Goal: Transaction & Acquisition: Purchase product/service

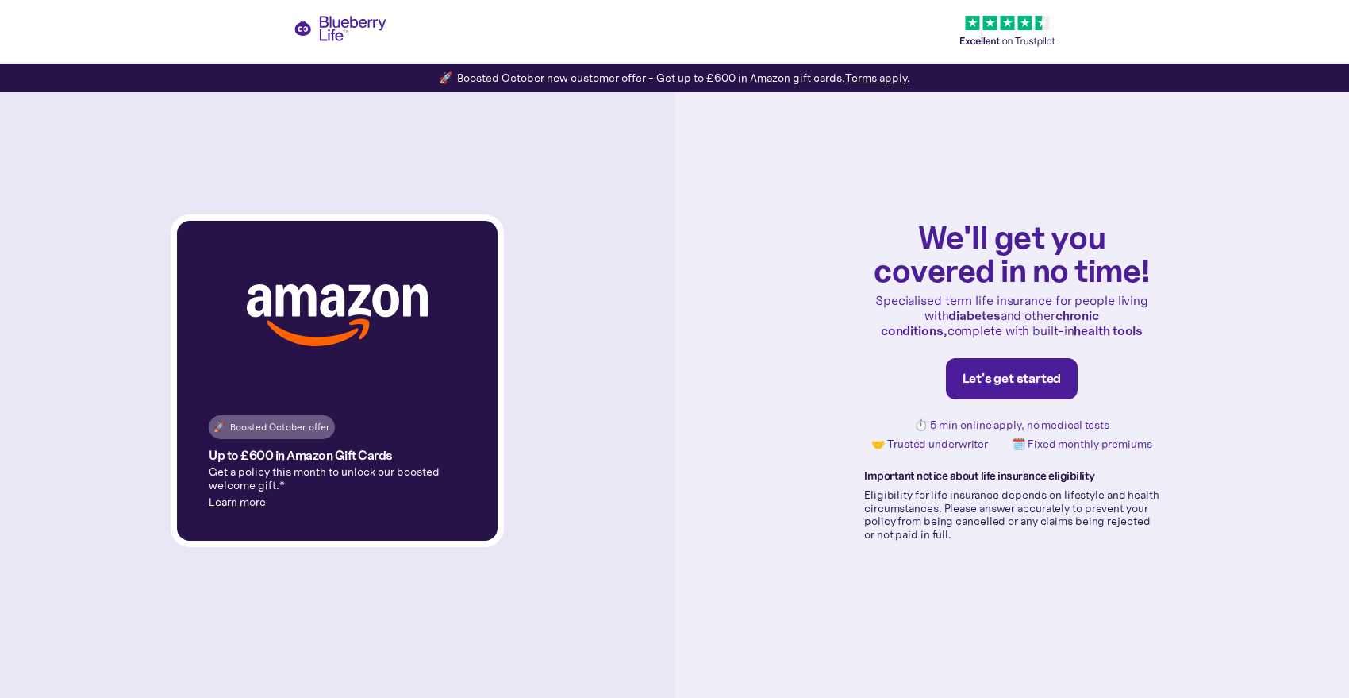
click at [1019, 378] on div "Let's get started" at bounding box center [1012, 379] width 99 height 16
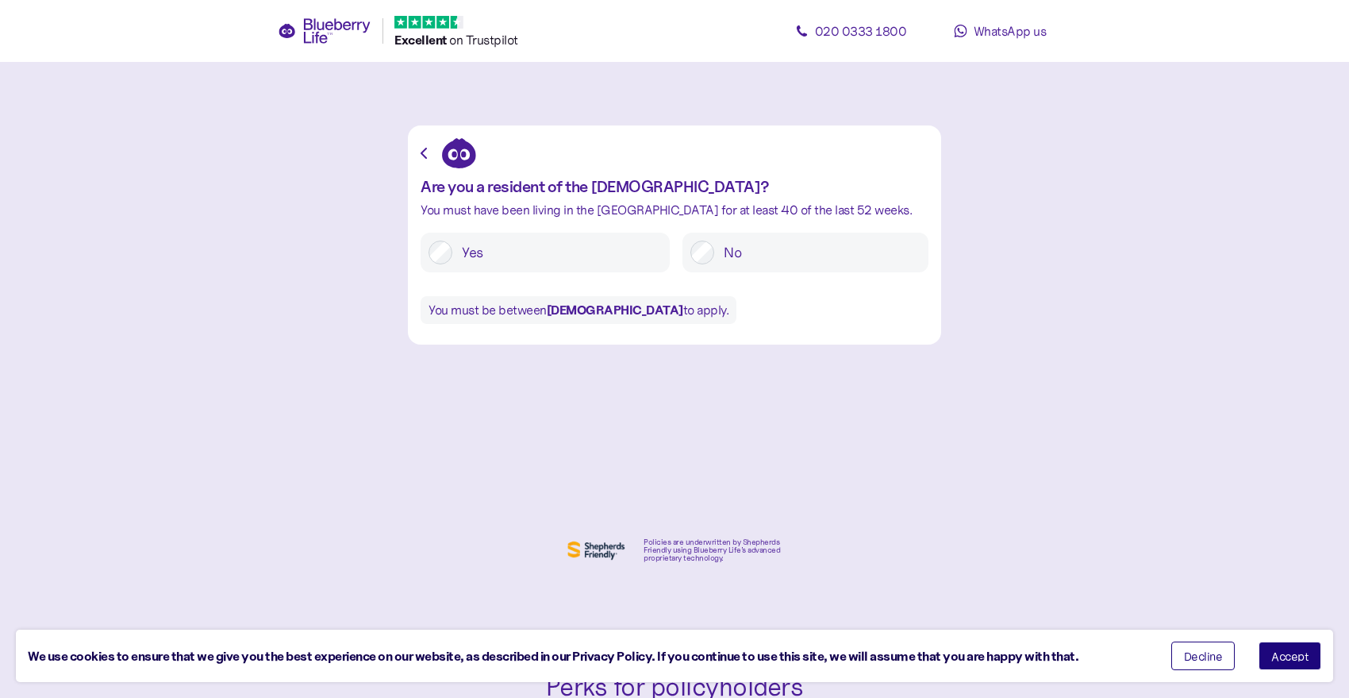
click at [452, 248] on label "Yes" at bounding box center [557, 253] width 210 height 24
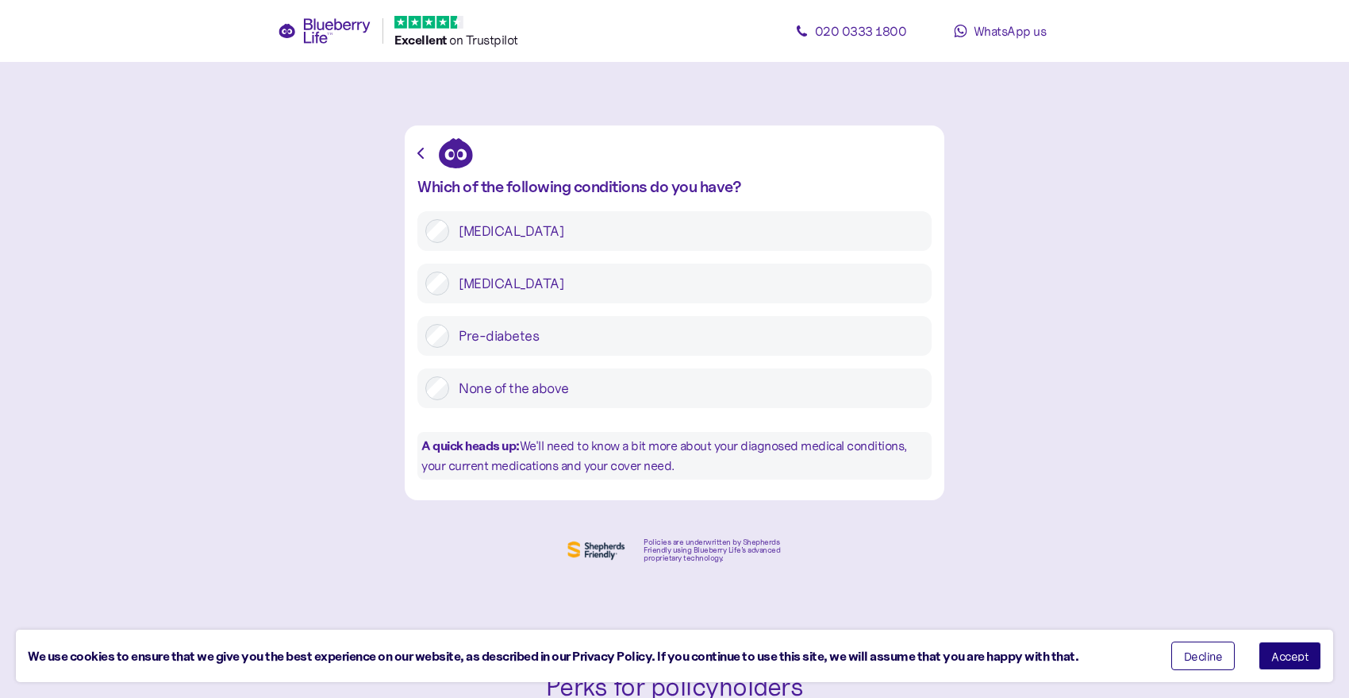
click at [497, 225] on label "Type 1 diabetes" at bounding box center [686, 231] width 475 height 24
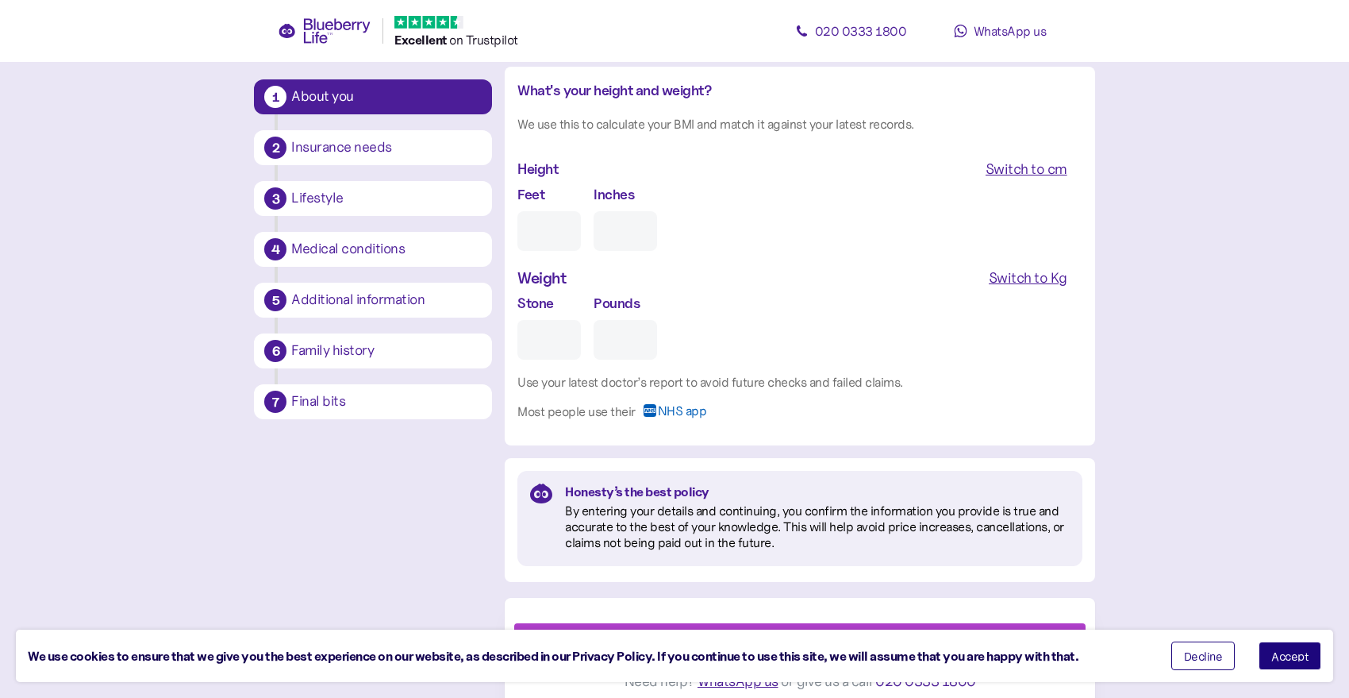
scroll to position [1499, 0]
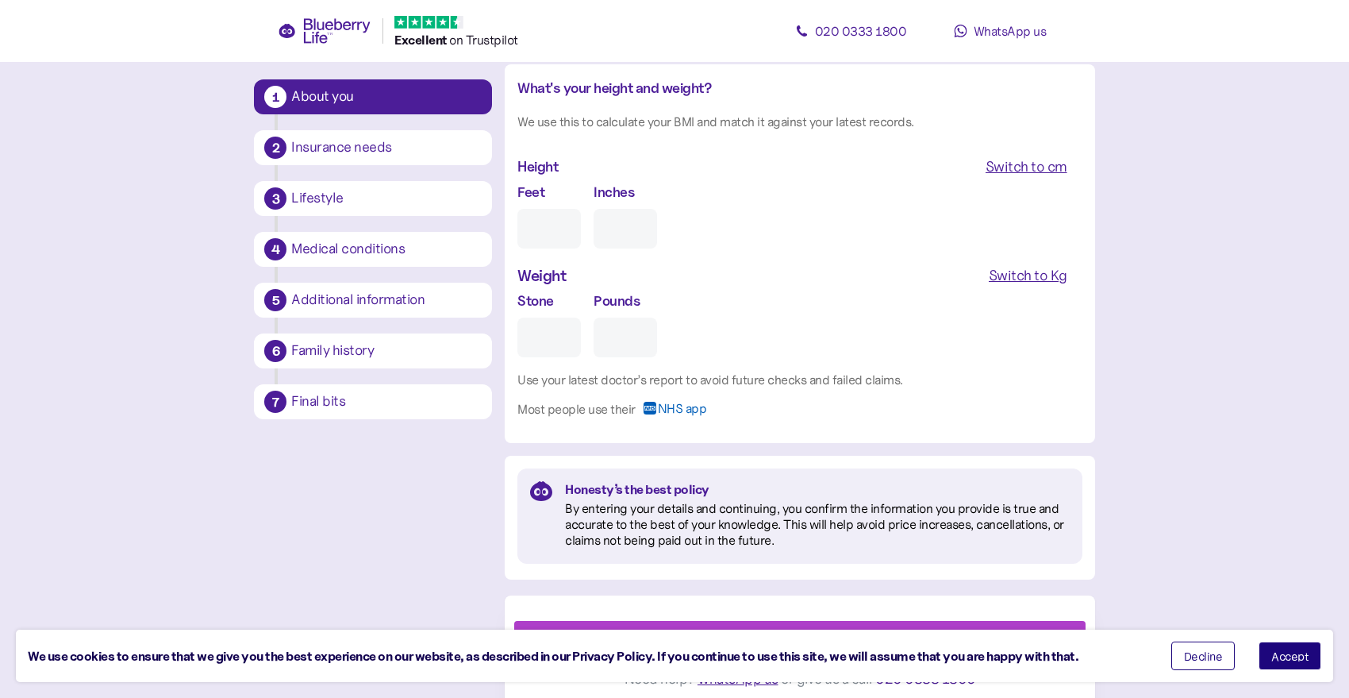
click at [1206, 657] on span "Decline" at bounding box center [1203, 655] width 39 height 11
